Goal: Task Accomplishment & Management: Complete application form

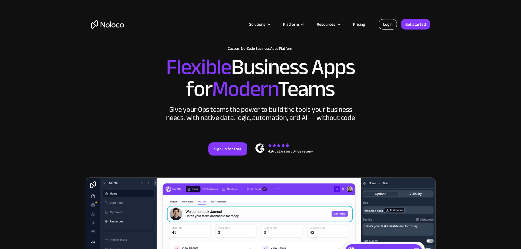
click at [386, 26] on link "Login" at bounding box center [388, 24] width 18 height 10
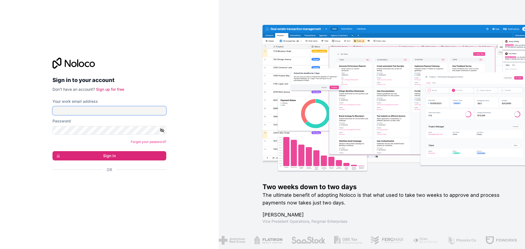
click at [80, 111] on input "Your work email address" at bounding box center [110, 110] width 114 height 9
click at [45, 112] on div "Sign in to your account Don't have an account? Sign up for free Your work email…" at bounding box center [109, 124] width 219 height 249
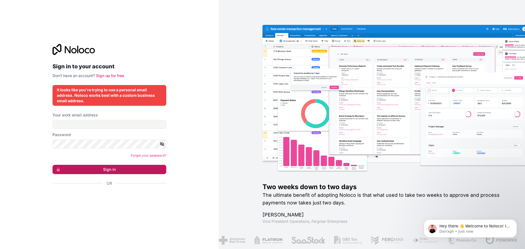
click at [132, 170] on button "Sign in" at bounding box center [110, 169] width 114 height 9
click at [97, 123] on input "Your work email address" at bounding box center [110, 124] width 114 height 9
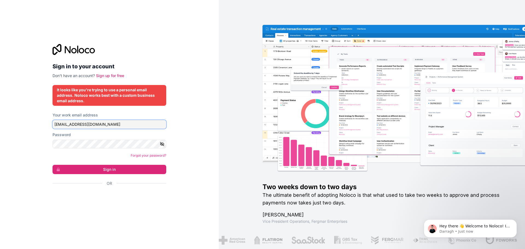
click at [111, 125] on input "wh.wianmboshoff@gmail.com" at bounding box center [110, 124] width 114 height 9
type input "sales@fusion-crafters.com"
click at [112, 75] on link "Sign up for free" at bounding box center [110, 75] width 28 height 5
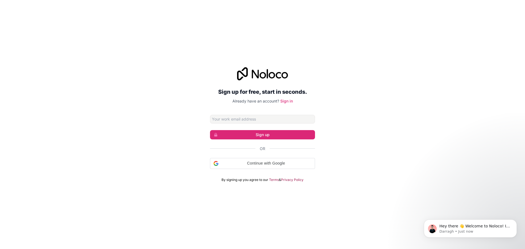
click at [234, 118] on input "Email address" at bounding box center [262, 119] width 105 height 9
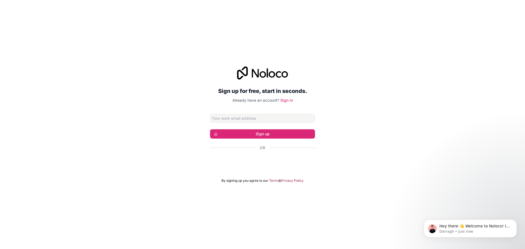
click at [179, 137] on div "Sign up for free, start in seconds. Already have an account? Sign in Sign up Or…" at bounding box center [262, 125] width 525 height 132
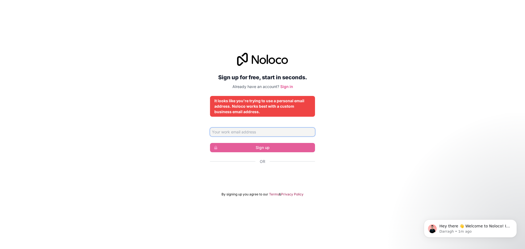
click at [239, 133] on input "Email address" at bounding box center [262, 132] width 105 height 9
type input "sales@fusion-crafters.com"
